Goal: Navigation & Orientation: Find specific page/section

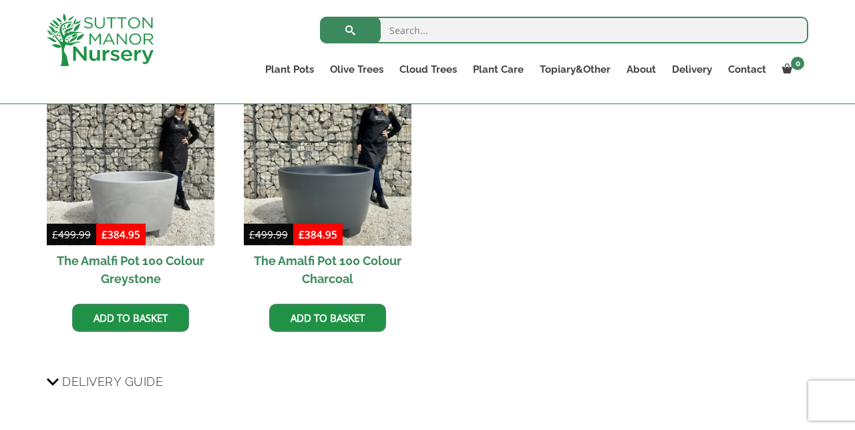
scroll to position [1273, 0]
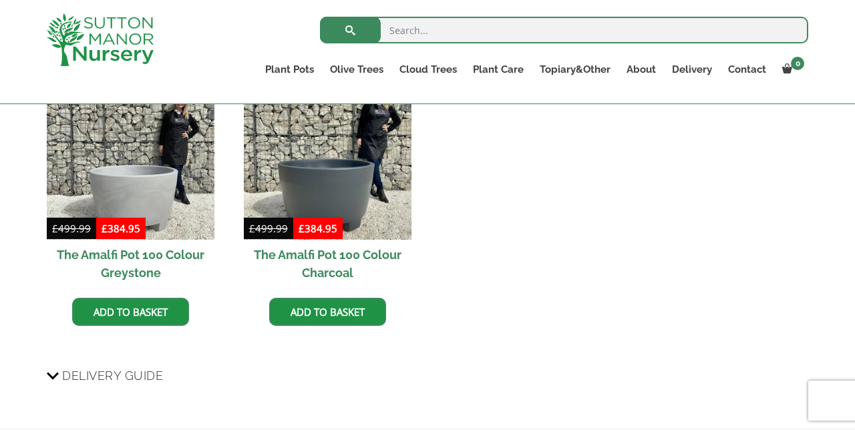
click at [109, 374] on span "Delivery Guide" at bounding box center [112, 375] width 101 height 25
click at [0, 0] on input "Delivery Guide" at bounding box center [0, 0] width 0 height 0
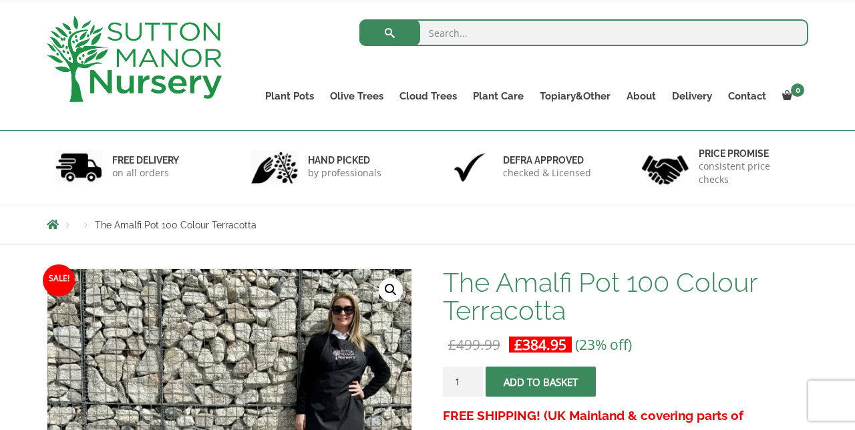
scroll to position [0, 0]
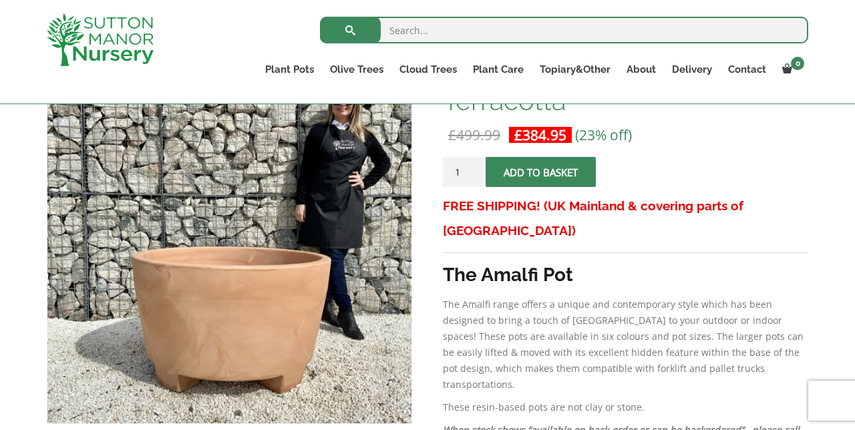
scroll to position [252, 0]
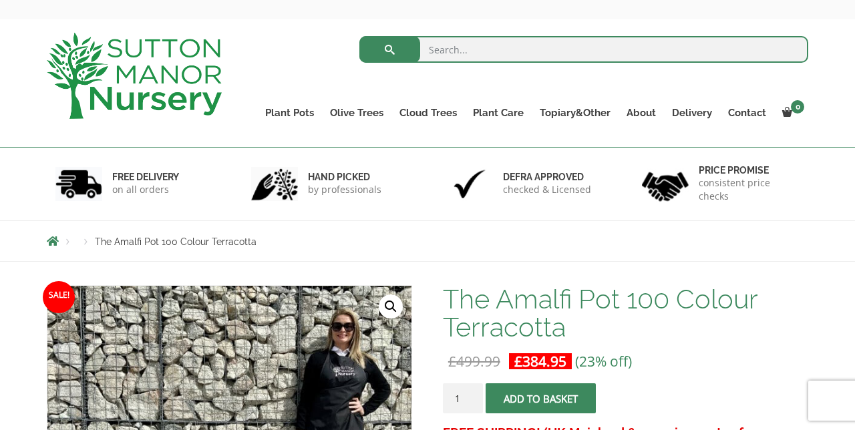
scroll to position [47, 0]
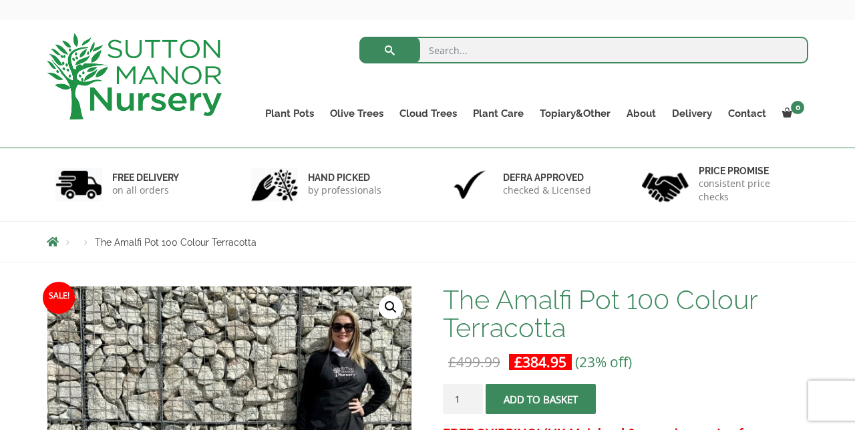
click at [296, 109] on link "Plant Pots" at bounding box center [289, 113] width 65 height 19
click at [0, 0] on ul "Palm Trees Ilex Crenata Laurus Nobilis Bay Trees Bay Trees (Laurus Nobilis) Lig…" at bounding box center [0, 0] width 0 height 0
click at [0, 0] on ul "Resin Bonded Pots The Amalfi Pots The Milan Pots The Capri Pots The Brunello Po…" at bounding box center [0, 0] width 0 height 0
click at [370, 115] on link "Olive Trees" at bounding box center [356, 113] width 69 height 19
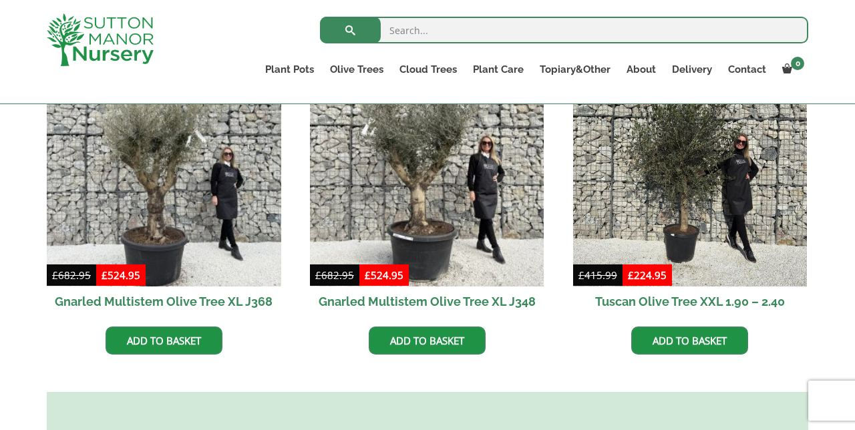
scroll to position [877, 0]
